Goal: Task Accomplishment & Management: Manage account settings

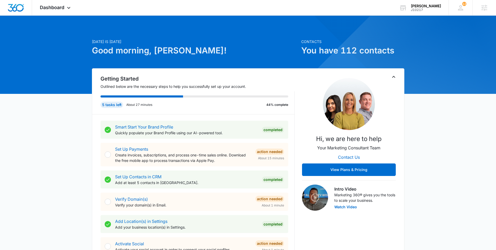
drag, startPoint x: 53, startPoint y: 7, endPoint x: 54, endPoint y: 17, distance: 10.0
click at [53, 7] on span "Dashboard" at bounding box center [52, 7] width 24 height 5
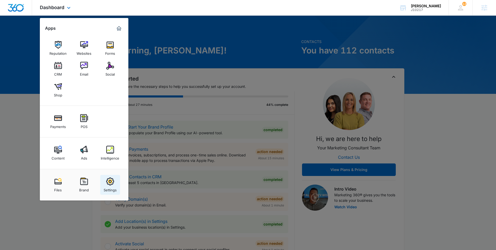
click at [110, 185] on img at bounding box center [110, 181] width 8 height 8
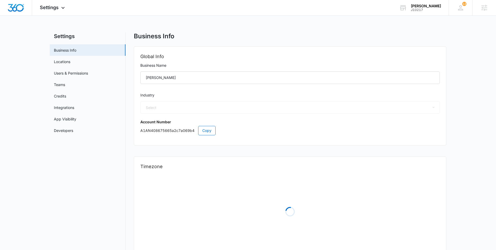
select select "54"
select select "US"
select select "America/Phoenix"
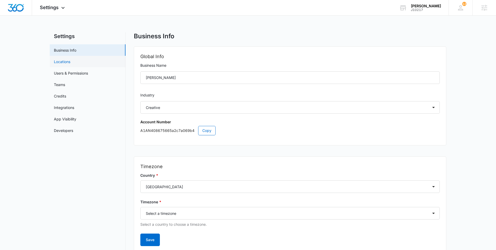
click at [70, 64] on link "Locations" at bounding box center [62, 61] width 16 height 5
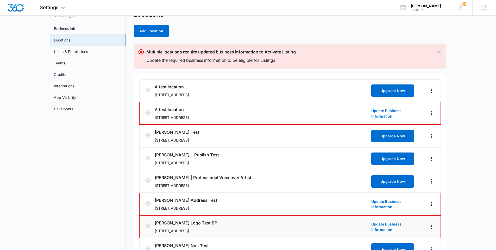
scroll to position [45, 0]
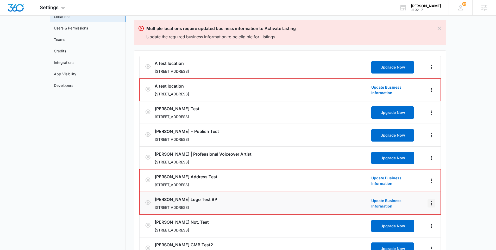
click at [435, 201] on icon "Actions" at bounding box center [432, 203] width 6 height 6
click at [435, 215] on link "Edit" at bounding box center [437, 217] width 7 height 4
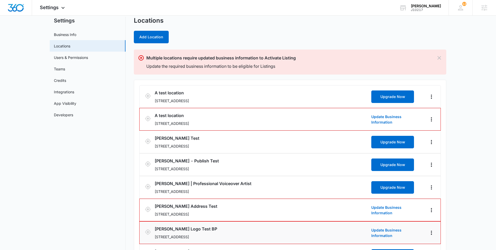
scroll to position [0, 0]
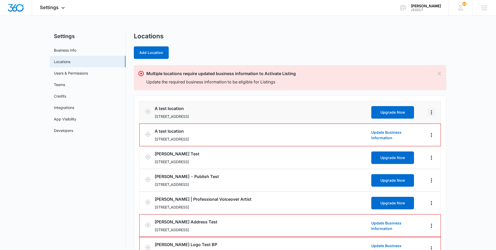
click at [428, 112] on button "Actions" at bounding box center [432, 112] width 8 height 8
click at [441, 127] on link "Edit" at bounding box center [437, 127] width 7 height 4
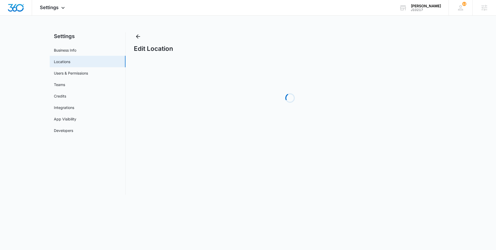
select select "[US_STATE]"
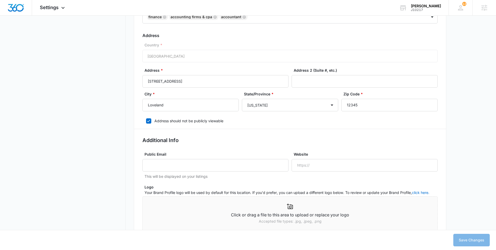
scroll to position [312, 0]
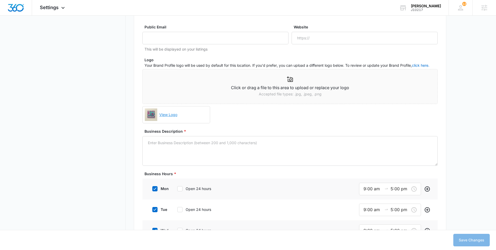
click at [201, 118] on link "View Logo" at bounding box center [182, 114] width 51 height 11
click at [275, 174] on label "Business Hours *" at bounding box center [292, 173] width 295 height 5
click at [269, 82] on div at bounding box center [290, 79] width 295 height 6
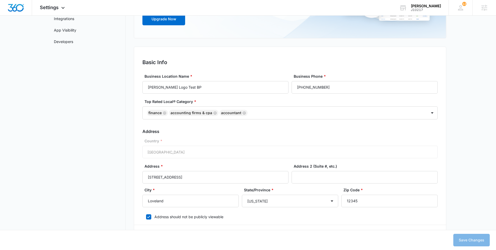
scroll to position [0, 0]
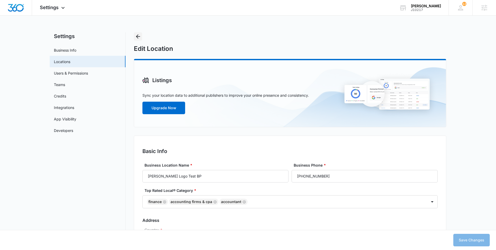
click at [138, 35] on icon "Back" at bounding box center [138, 36] width 4 height 4
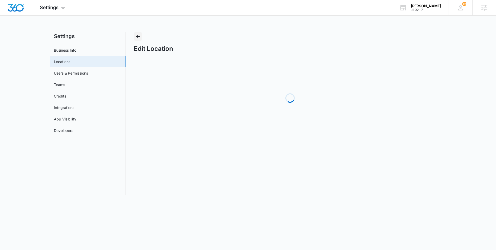
select select "[US_STATE]"
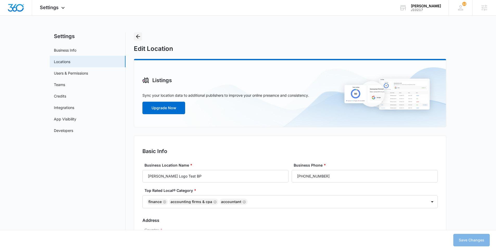
click at [135, 36] on icon "Back" at bounding box center [138, 36] width 6 height 6
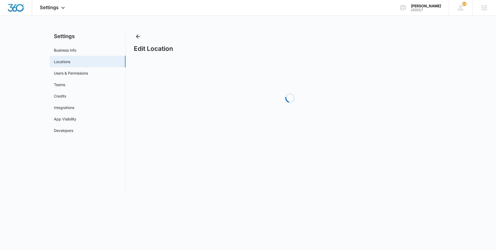
select select "Colorado"
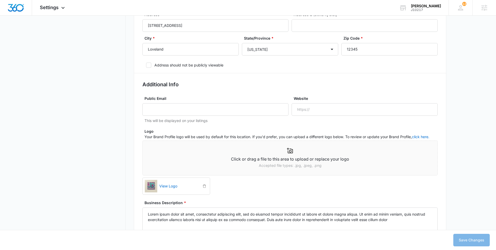
scroll to position [246, 0]
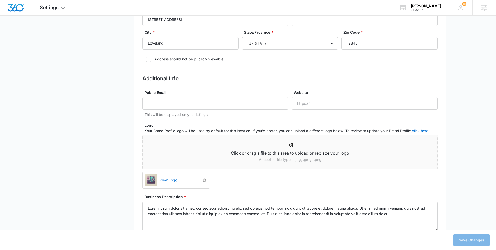
drag, startPoint x: 205, startPoint y: 181, endPoint x: 212, endPoint y: 185, distance: 8.0
click at [205, 181] on icon "delete" at bounding box center [205, 180] width 4 height 4
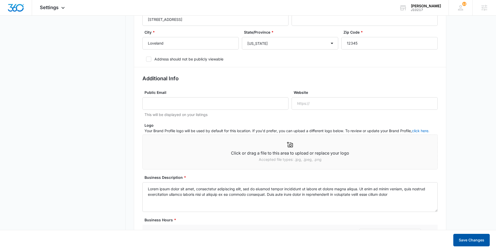
click at [478, 239] on button "Save Changes" at bounding box center [472, 240] width 36 height 13
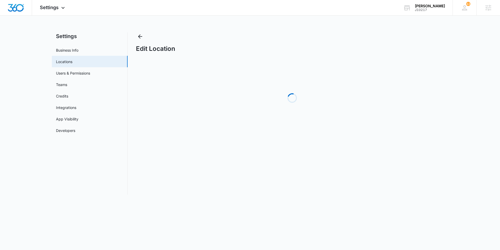
select select "[US_STATE]"
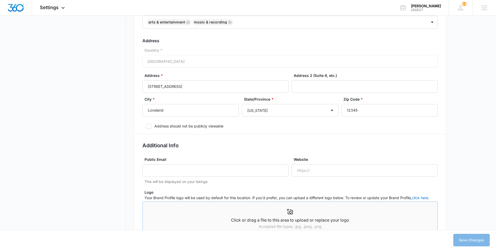
scroll to position [251, 0]
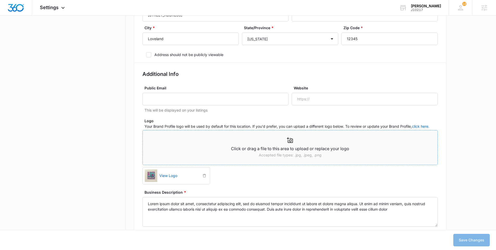
click at [253, 155] on p "Accepted file types: .jpg, .jpeg, .png" at bounding box center [290, 155] width 295 height 6
click at [468, 240] on button "Save Changes" at bounding box center [472, 240] width 36 height 13
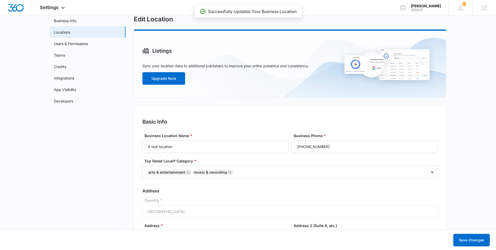
scroll to position [0, 0]
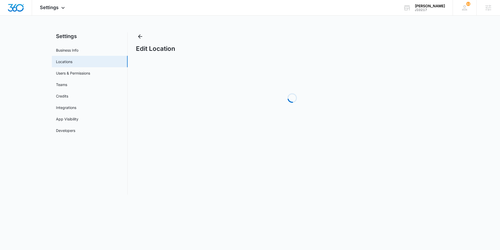
select select "[US_STATE]"
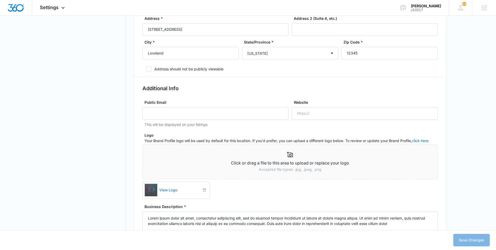
scroll to position [240, 0]
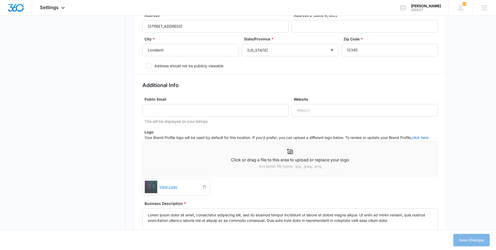
click at [175, 184] on link "View Logo" at bounding box center [179, 186] width 44 height 11
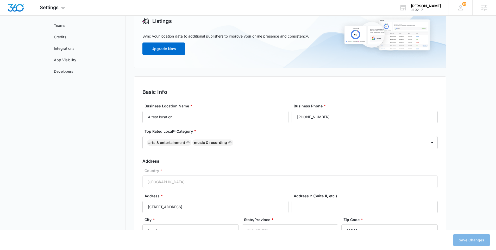
scroll to position [0, 0]
